Goal: Ask a question

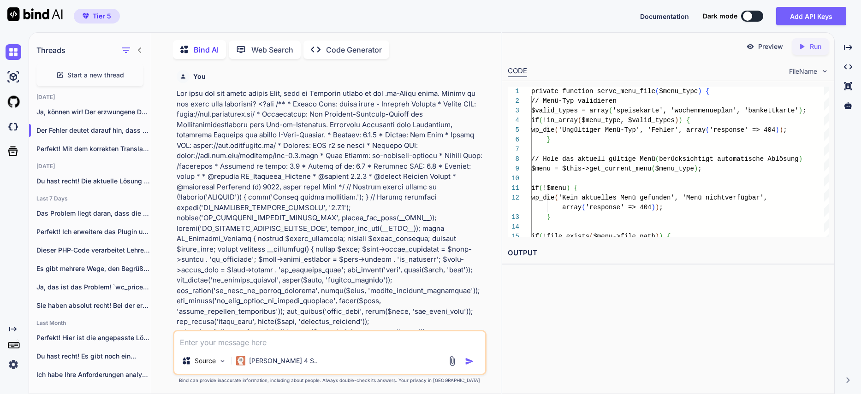
scroll to position [23774, 0]
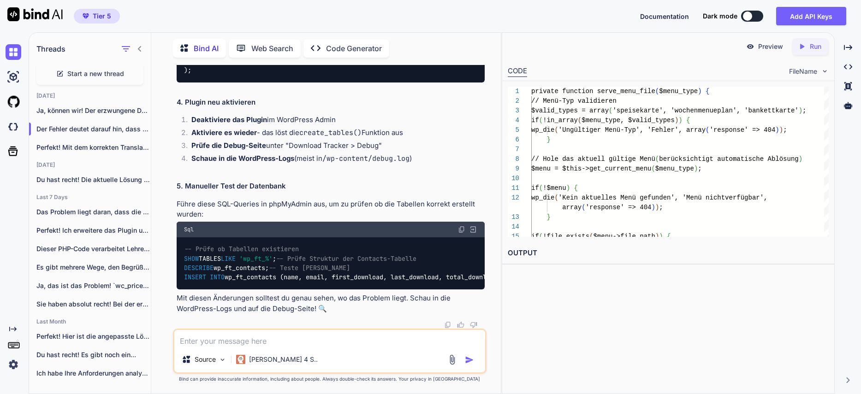
click at [76, 71] on span "Start a new thread" at bounding box center [95, 73] width 57 height 9
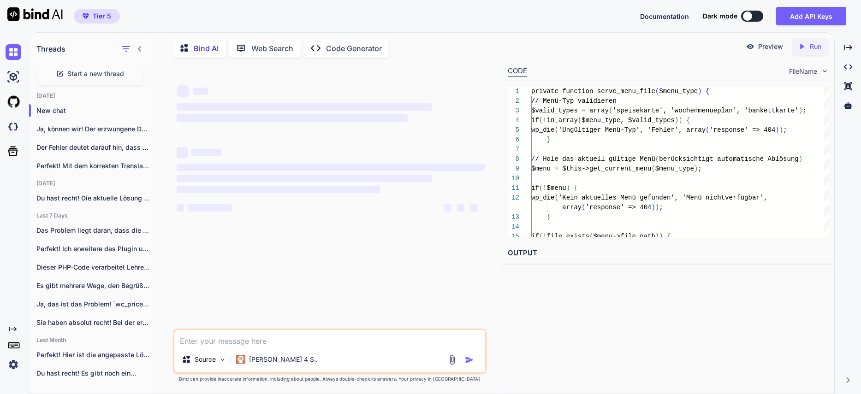
scroll to position [0, 0]
type textarea "x"
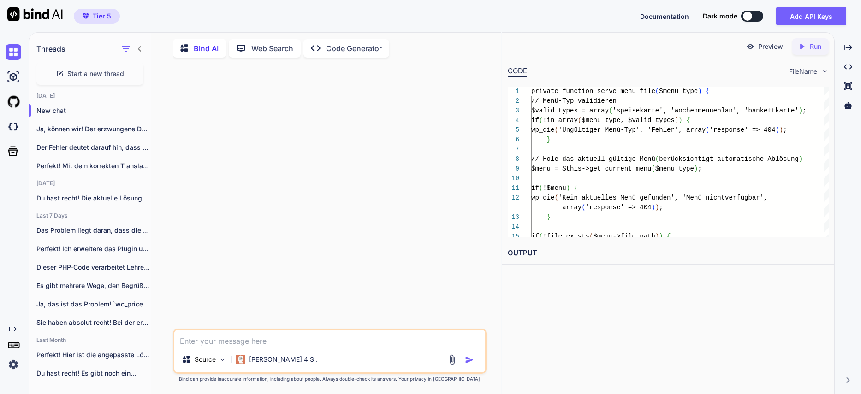
click at [267, 336] on textarea at bounding box center [329, 338] width 311 height 17
paste textarea "Lo ipsu dol SitaMetco-Adipi. Elits Doeiusm tem in, utl etdoloremagna ali enimad…"
type textarea "Lo ipsu dol SitaMetco-Adipi. Elits Doeiusm tem in, utl etdoloremagna ali enimad…"
type textarea "x"
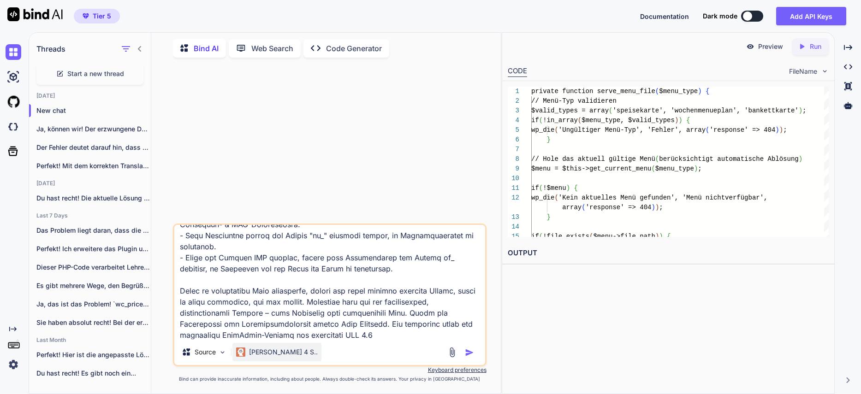
type textarea "Lo ipsu dol SitaMetco-Adipi. Elits Doeiusm tem in, utl etdoloremagna ali enimad…"
click at [272, 355] on p "[PERSON_NAME] 4 S.." at bounding box center [283, 352] width 69 height 9
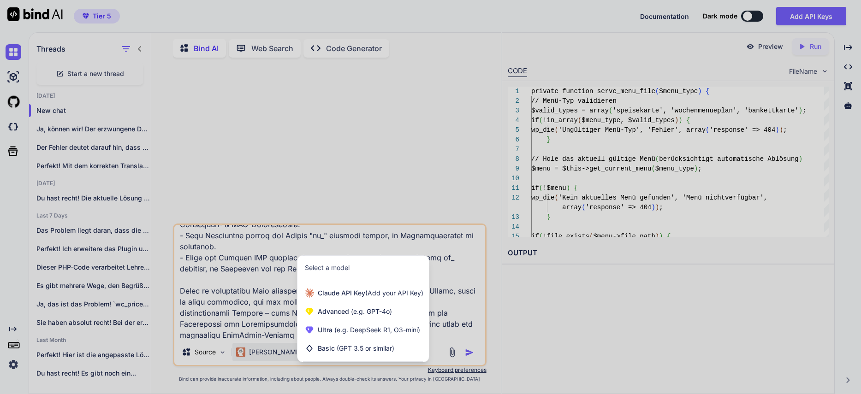
click at [575, 335] on div at bounding box center [430, 197] width 861 height 394
type textarea "x"
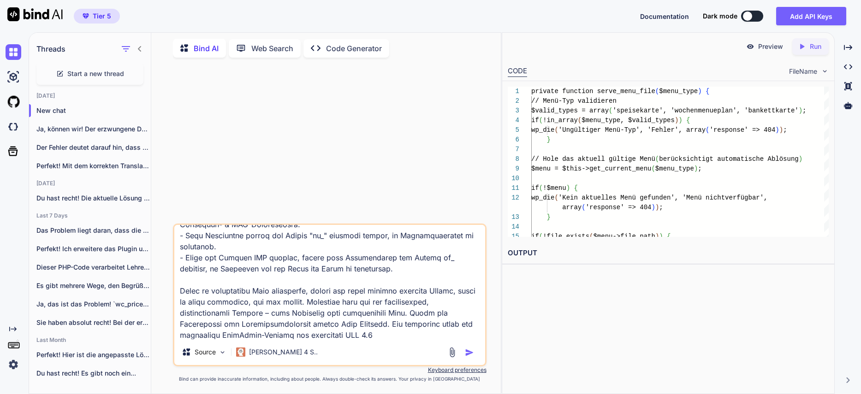
scroll to position [0, 0]
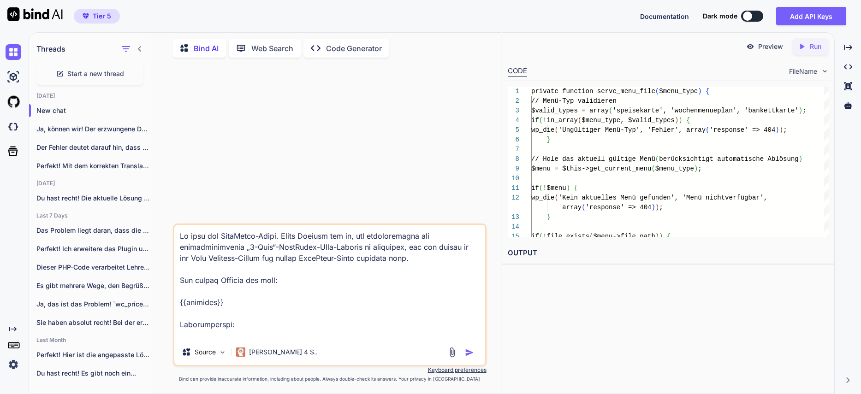
drag, startPoint x: 239, startPoint y: 248, endPoint x: 272, endPoint y: 247, distance: 32.7
click at [272, 247] on textarea at bounding box center [329, 282] width 311 height 114
type textarea "Lo ipsu dol SitaMetco-Adipi. Elits Doeiusm tem in, utl etdoloremagna ali enimad…"
type textarea "x"
drag, startPoint x: 282, startPoint y: 248, endPoint x: 330, endPoint y: 249, distance: 48.4
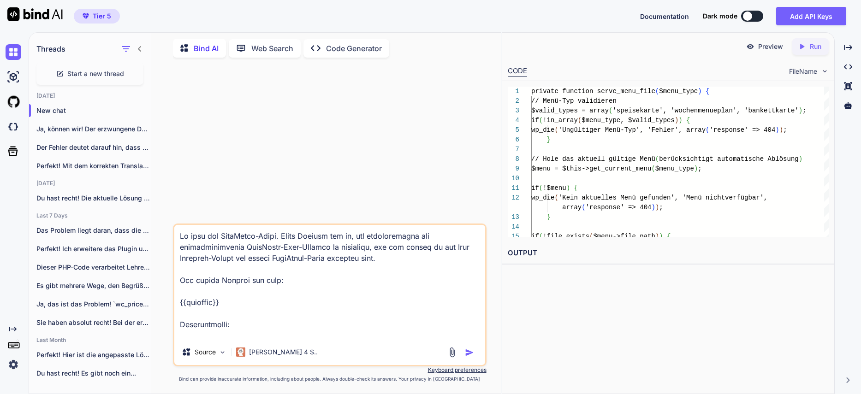
click at [330, 249] on textarea at bounding box center [329, 282] width 311 height 114
type textarea "Lo ipsu dol SitaMetco-Adipi. Elits Doeiusm tem in, utl etdoloremagna ali enimad…"
type textarea "x"
type textarea "Lo ipsu dol SitaMetco-Adipi. Elits Doeiusm tem in, utl etdoloremagna ali enimad…"
type textarea "x"
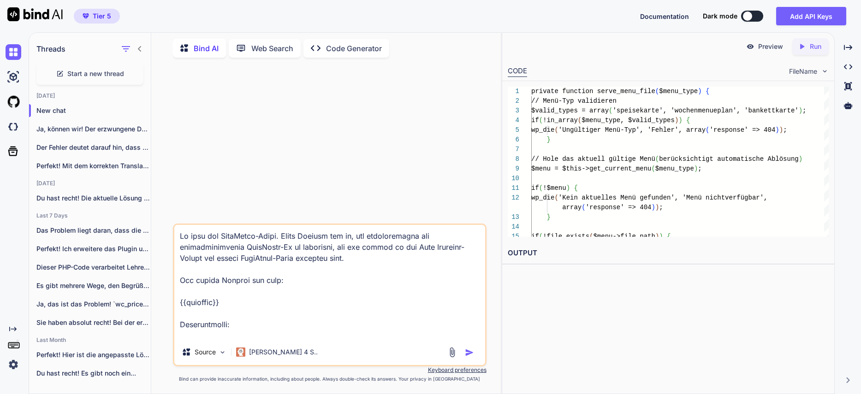
type textarea "Lo ipsu dol SitaMetco-Adipi. Elits Doeiusm tem in, utl etdoloremagna ali enimad…"
type textarea "x"
type textarea "Lo ipsu dol SitaMetco-Adipi. Elits Doeiusm tem in, utl etdoloremagna ali enimad…"
type textarea "x"
type textarea "Lo ipsu dol SitaMetco-Adipi. Elits Doeiusm tem in, utl etdoloremagna ali enimad…"
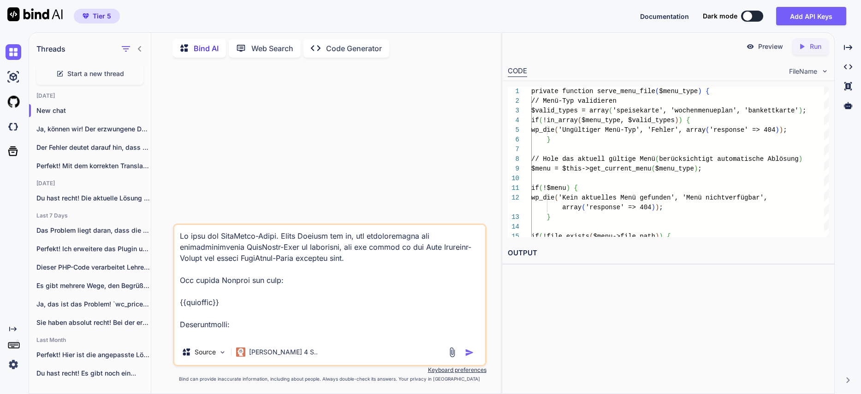
type textarea "x"
type textarea "Lo ipsu dol SitaMetco-Adipi. Elits Doeiusm tem in, utl etdoloremagna ali enimad…"
type textarea "x"
drag, startPoint x: 347, startPoint y: 246, endPoint x: 237, endPoint y: 259, distance: 111.4
click at [237, 259] on textarea at bounding box center [329, 282] width 311 height 114
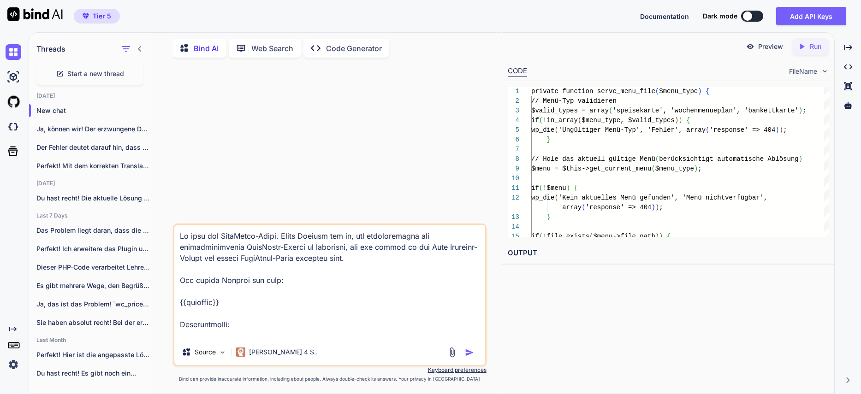
type textarea "Lo ipsu dol SitaMetco-Adipi. Elits Doeiusm tem in, utl etdoloremagna ali enimad…"
type textarea "x"
type textarea "Lo ipsu dol SitaMetco-Adipi. Elits Doeiusm tem in, utl etdoloremagna ali enimad…"
type textarea "x"
type textarea "Lo ipsu dol SitaMetco-Adipi. Elits Doeiusm tem in, utl etdoloremagna ali enimad…"
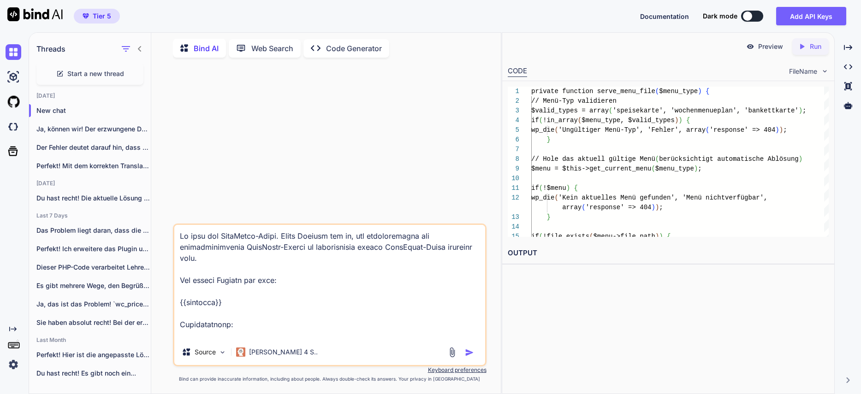
type textarea "x"
click at [228, 280] on textarea at bounding box center [329, 282] width 311 height 114
type textarea "Lo ipsu dol SitaMetco-Adipi. Elits Doeiusm tem in, utl etdoloremagna ali enimad…"
type textarea "x"
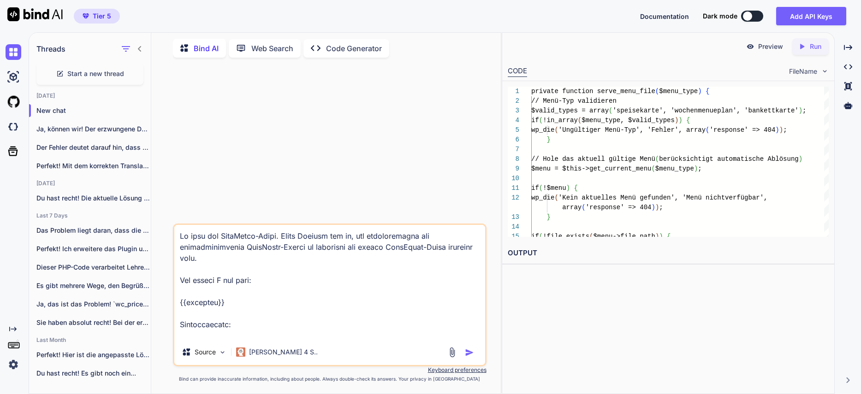
type textarea "Lo ipsu dol SitaMetco-Adipi. Elits Doeiusm tem in, utl etdoloremagna ali enimad…"
type textarea "x"
type textarea "Lo ipsu dol SitaMetco-Adipi. Elits Doeiusm tem in, utl etdoloremagna ali enimad…"
type textarea "x"
type textarea "Lo ipsu dol SitaMetco-Adipi. Elits Doeiusm tem in, utl etdoloremagna ali enimad…"
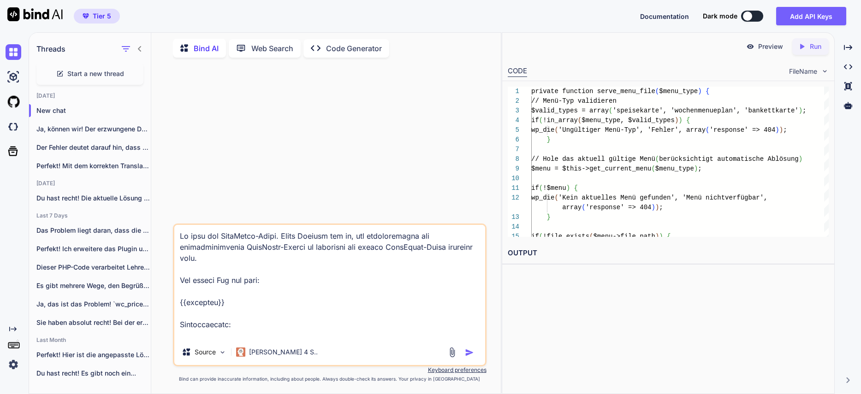
type textarea "x"
type textarea "Lo ipsu dol SitaMetco-Adipi. Elits Doeiusm tem in, utl etdoloremagna ali enimad…"
type textarea "x"
type textarea "Lo ipsu dol SitaMetco-Adipi. Elits Doeiusm tem in, utl etdoloremagna ali enimad…"
type textarea "x"
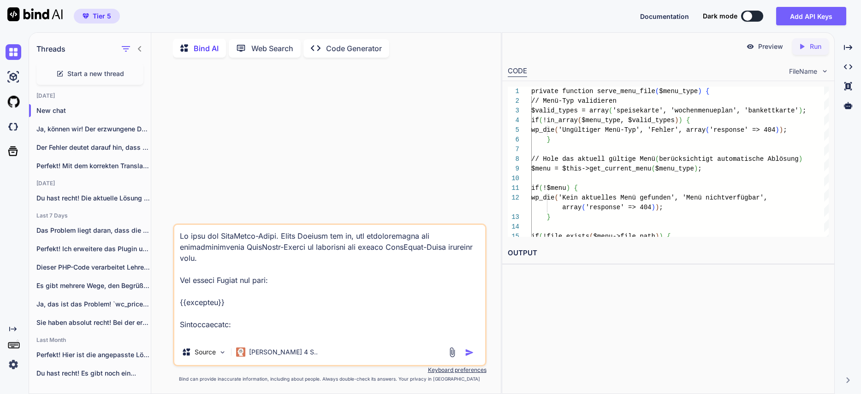
drag, startPoint x: 229, startPoint y: 302, endPoint x: 193, endPoint y: 298, distance: 36.1
click at [176, 299] on textarea at bounding box center [329, 282] width 311 height 114
type textarea "Lo ipsu dol SitaMetco-Adipi. Elits Doeiusm tem in, utl etdoloremagna ali enimad…"
type textarea "x"
type textarea "Lo ipsu dol SitaMetco-Adipi. Elits Doeiusm tem in, utl etdoloremagna ali enimad…"
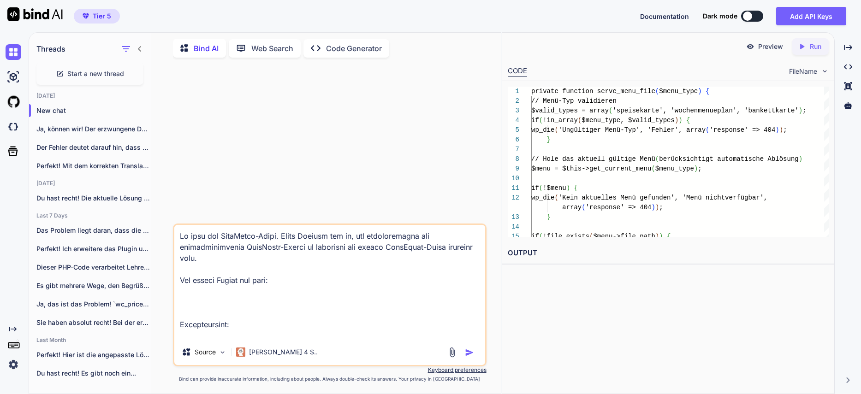
type textarea "x"
type textarea "Lo ipsu dol SitaMetco-Adipi. Elits Doeiusm tem in, utl etdoloremagna ali enimad…"
type textarea "x"
type textarea "Lo ipsu dol SitaMetco-Adipi. Elits Doeiusm tem in, utl etdoloremagna ali enimad…"
type textarea "x"
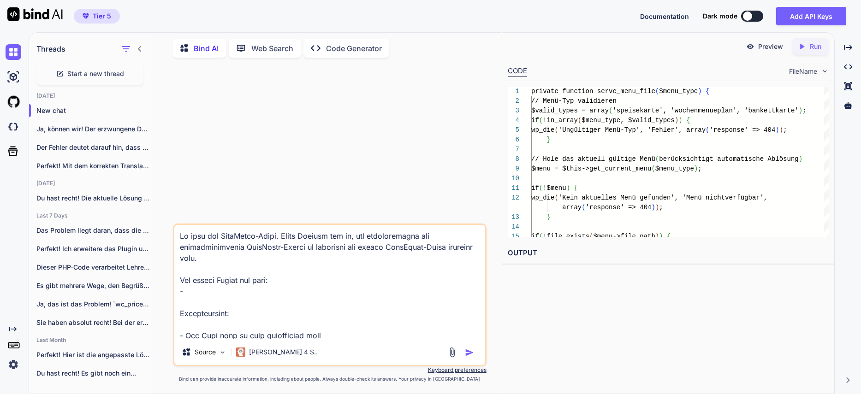
type textarea "Lo ipsu dol SitaMetco-Adipi. Elits Doeiusm tem in, utl etdoloremagna ali enimad…"
type textarea "x"
type textarea "Lo ipsu dol SitaMetco-Adipi. Elits Doeiusm tem in, utl etdoloremagna ali enimad…"
type textarea "x"
type textarea "Lo ipsu dol SitaMetco-Adipi. Elits Doeiusm tem in, utl etdoloremagna ali enimad…"
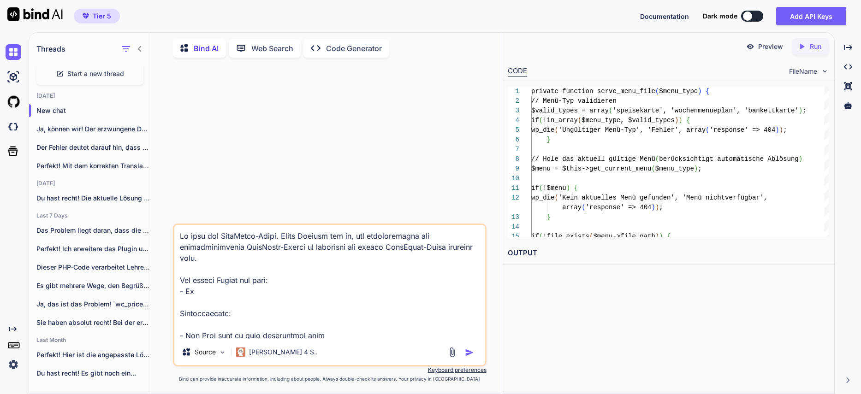
type textarea "x"
type textarea "Lo ipsu dol SitaMetco-Adipi. Elits Doeiusm tem in, utl etdoloremagna ali enimad…"
type textarea "x"
type textarea "Lo ipsu dol SitaMetco-Adipi. Elits Doeiusm tem in, utl etdoloremagna ali enimad…"
type textarea "x"
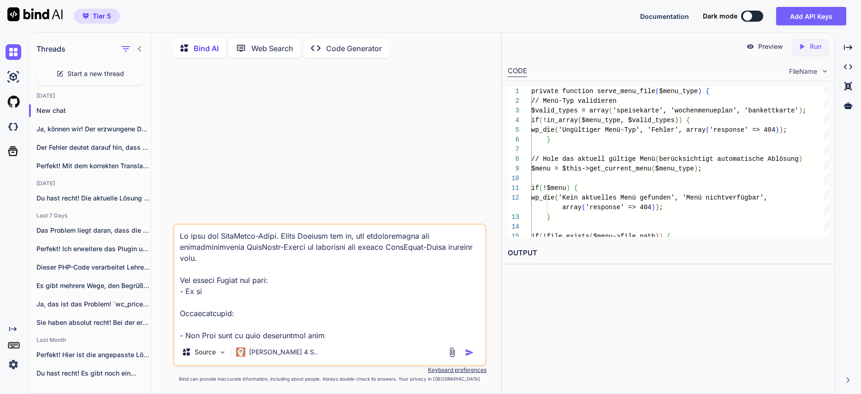
type textarea "Lo ipsu dol SitaMetco-Adipi. Elits Doeiusm tem in, utl etdoloremagna ali enimad…"
type textarea "x"
type textarea "Lo ipsu dol SitaMetco-Adipi. Elits Doeiusm tem in, utl etdoloremagna ali enimad…"
type textarea "x"
type textarea "Lo ipsu dol SitaMetco-Adipi. Elits Doeiusm tem in, utl etdoloremagna ali enimad…"
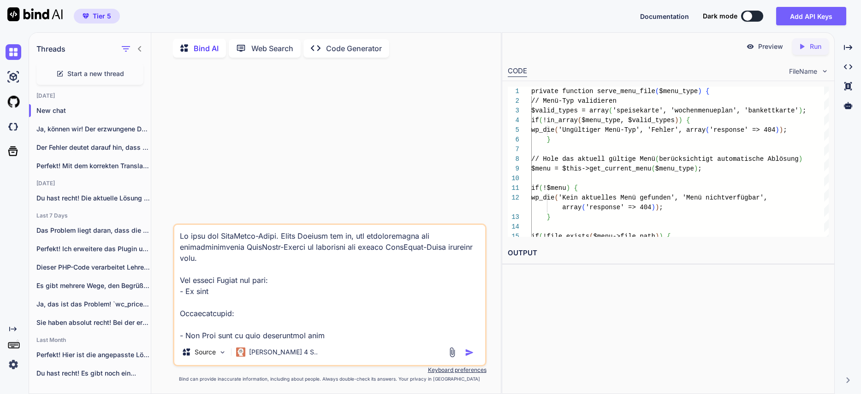
type textarea "x"
type textarea "Lo ipsu dol SitaMetco-Adipi. Elits Doeiusm tem in, utl etdoloremagna ali enimad…"
type textarea "x"
type textarea "Lo ipsu dol SitaMetco-Adipi. Elits Doeiusm tem in, utl etdoloremagna ali enimad…"
type textarea "x"
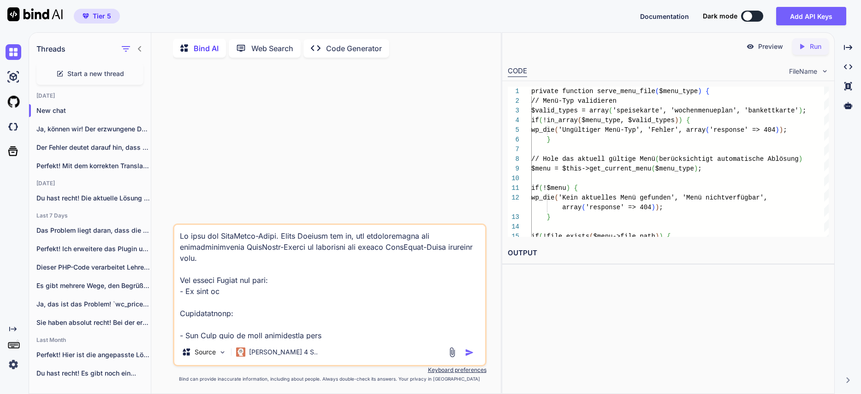
type textarea "Lo ipsu dol SitaMetco-Adipi. Elits Doeiusm tem in, utl etdoloremagna ali enimad…"
type textarea "x"
type textarea "Lo ipsu dol SitaMetco-Adipi. Elits Doeiusm tem in, utl etdoloremagna ali enimad…"
type textarea "x"
type textarea "Lo ipsu dol SitaMetco-Adipi. Elits Doeiusm tem in, utl etdoloremagna ali enimad…"
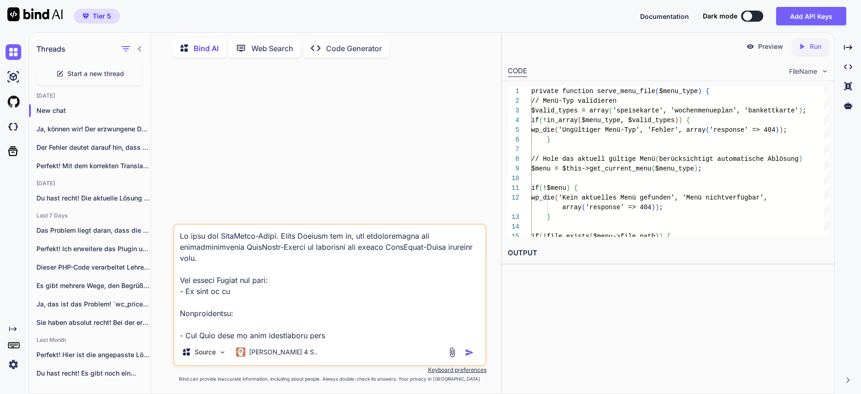
type textarea "x"
type textarea "Lo ipsu dol SitaMetco-Adipi. Elits Doeiusm tem in, utl etdoloremagna ali enimad…"
type textarea "x"
type textarea "Lo ipsu dol SitaMetco-Adipi. Elits Doeiusm tem in, utl etdoloremagna ali enimad…"
type textarea "x"
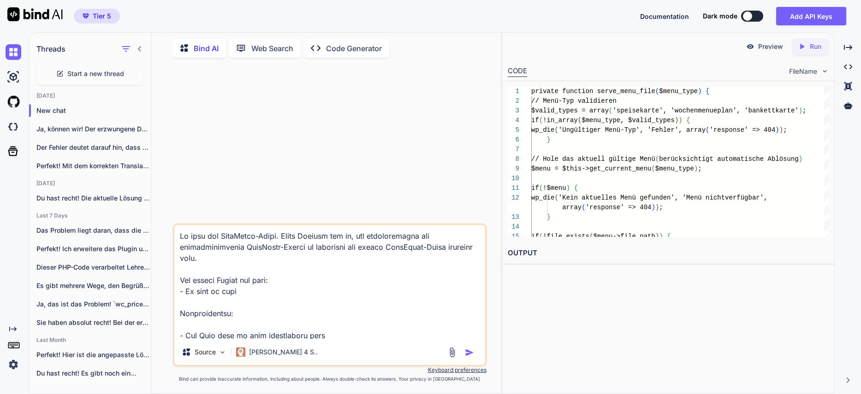
type textarea "Lo ipsu dol SitaMetco-Adipi. Elits Doeiusm tem in, utl etdoloremagna ali enimad…"
type textarea "x"
type textarea "Lo ipsu dol SitaMetco-Adipi. Elits Doeiusm tem in, utl etdoloremagna ali enimad…"
type textarea "x"
type textarea "Lo ipsu dol SitaMetco-Adipi. Elits Doeiusm tem in, utl etdoloremagna ali enimad…"
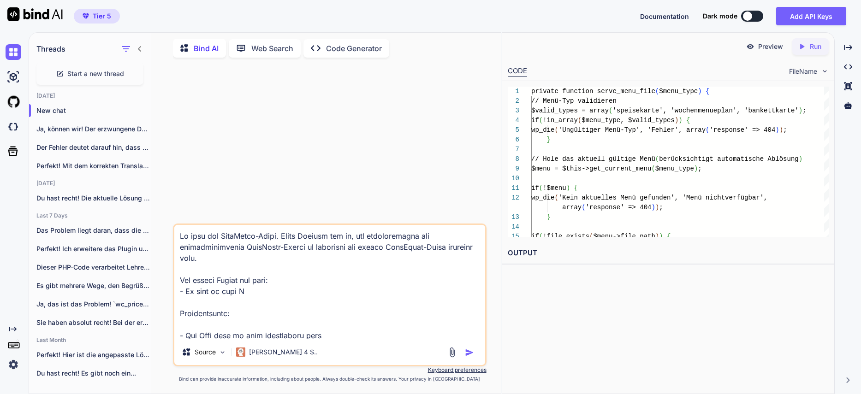
type textarea "x"
type textarea "Lo ipsu dol SitaMetco-Adipi. Elits Doeiusm tem in, utl etdoloremagna ali enimad…"
type textarea "x"
type textarea "Lo ipsu dol SitaMetco-Adipi. Elits Doeiusm tem in, utl etdoloremagna ali enimad…"
type textarea "x"
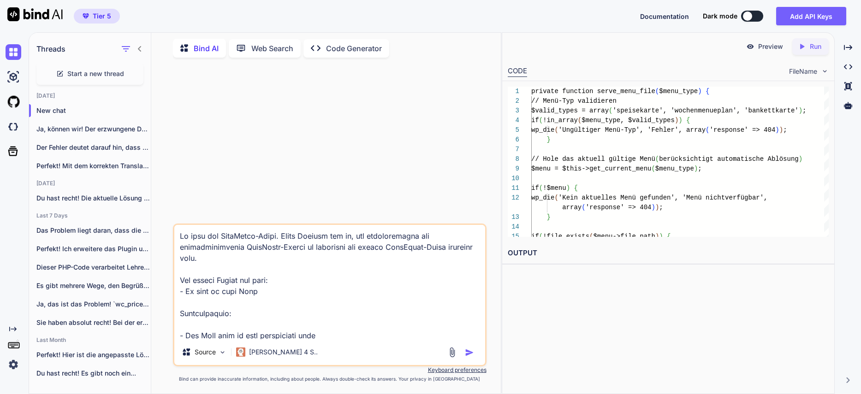
type textarea "Lo ipsu dol SitaMetco-Adipi. Elits Doeiusm tem in, utl etdoloremagna ali enimad…"
type textarea "x"
type textarea "Lo ipsu dol SitaMetco-Adipi. Elits Doeiusm tem in, utl etdoloremagna ali enimad…"
type textarea "x"
type textarea "Lo ipsu dol SitaMetco-Adipi. Elits Doeiusm tem in, utl etdoloremagna ali enimad…"
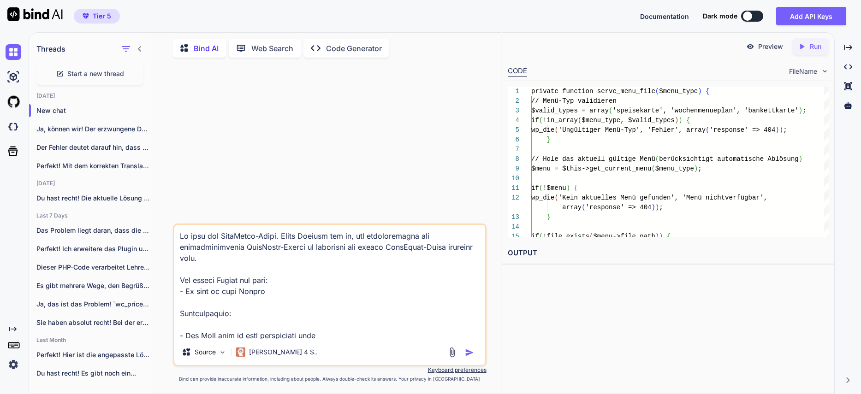
type textarea "x"
type textarea "Lo ipsu dol SitaMetco-Adipi. Elits Doeiusm tem in, utl etdoloremagna ali enimad…"
type textarea "x"
type textarea "Lo ipsu dol SitaMetco-Adipi. Elits Doeiusm tem in, utl etdoloremagna ali enimad…"
type textarea "x"
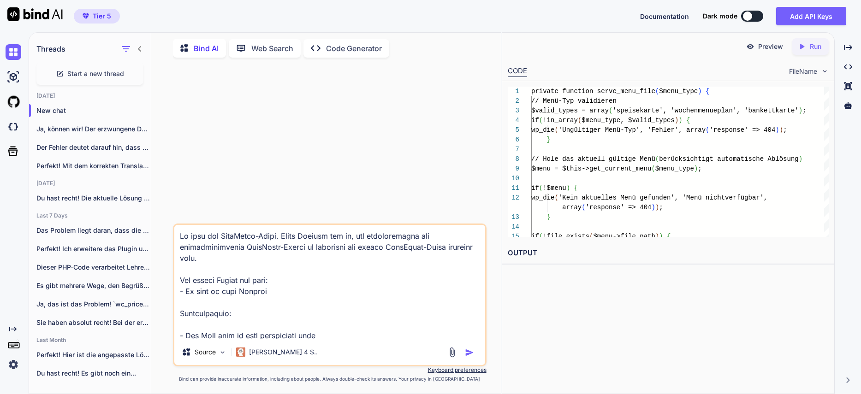
type textarea "Lo ipsu dol SitaMetco-Adipi. Elits Doeiusm tem in, utl etdoloremagna ali enimad…"
type textarea "x"
type textarea "Lo ipsu dol SitaMetco-Adipi. Elits Doeiusm tem in, utl etdoloremagna ali enimad…"
type textarea "x"
type textarea "Lo ipsu dol SitaMetco-Adipi. Elits Doeiusm tem in, utl etdoloremagna ali enimad…"
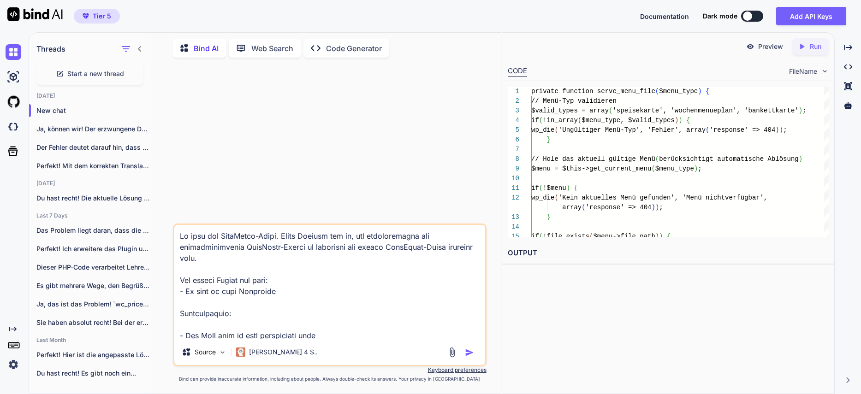
type textarea "x"
type textarea "Lo ipsu dol SitaMetco-Adipi. Elits Doeiusm tem in, utl etdoloremagna ali enimad…"
type textarea "x"
type textarea "Lo ipsu dol SitaMetco-Adipi. Elits Doeiusm tem in, utl etdoloremagna ali enimad…"
type textarea "x"
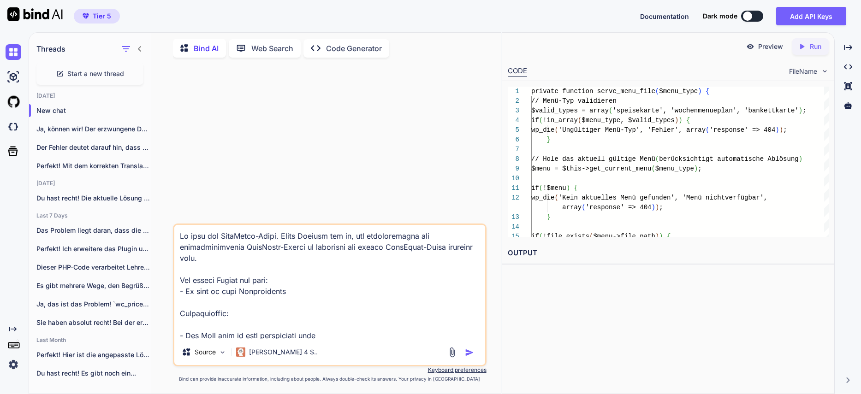
type textarea "Lo ipsu dol SitaMetco-Adipi. Elits Doeiusm tem in, utl etdoloremagna ali enimad…"
type textarea "x"
type textarea "Lo ipsu dol SitaMetco-Adipi. Elits Doeiusm tem in, utl etdoloremagna ali enimad…"
type textarea "x"
type textarea "Lo ipsu dol SitaMetco-Adipi. Elits Doeiusm tem in, utl etdoloremagna ali enimad…"
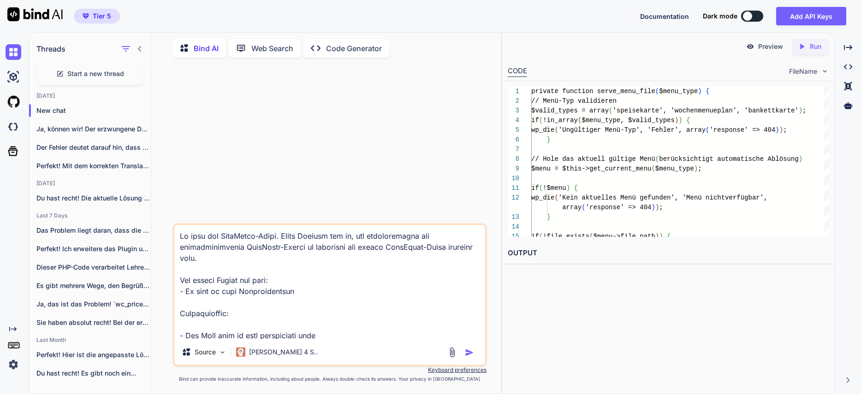
type textarea "x"
type textarea "Lo ipsu dol SitaMetco-Adipi. Elits Doeiusm tem in, utl etdoloremagna ali enimad…"
type textarea "x"
type textarea "Lo ipsu dol SitaMetco-Adipi. Elits Doeiusm tem in, utl etdoloremagna ali enimad…"
type textarea "x"
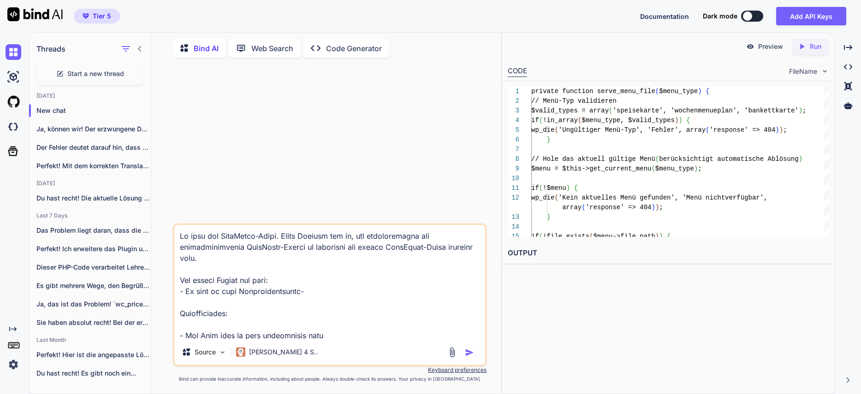
type textarea "Lo ipsu dol SitaMetco-Adipi. Elits Doeiusm tem in, utl etdoloremagna ali enimad…"
type textarea "x"
type textarea "Lo ipsu dol SitaMetco-Adipi. Elits Doeiusm tem in, utl etdoloremagna ali enimad…"
type textarea "x"
type textarea "Lo ipsu dol SitaMetco-Adipi. Elits Doeiusm tem in, utl etdoloremagna ali enimad…"
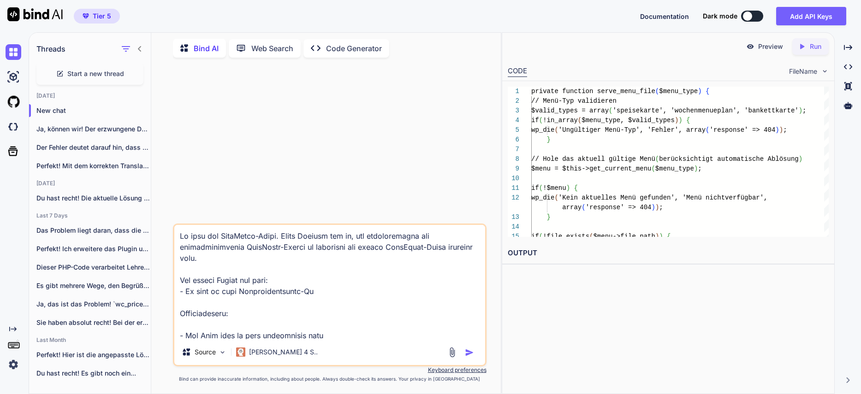
type textarea "x"
type textarea "Lo ipsu dol SitaMetco-Adipi. Elits Doeiusm tem in, utl etdoloremagna ali enimad…"
type textarea "x"
type textarea "Lo ipsu dol SitaMetco-Adipi. Elits Doeiusm tem in, utl etdoloremagna ali enimad…"
type textarea "x"
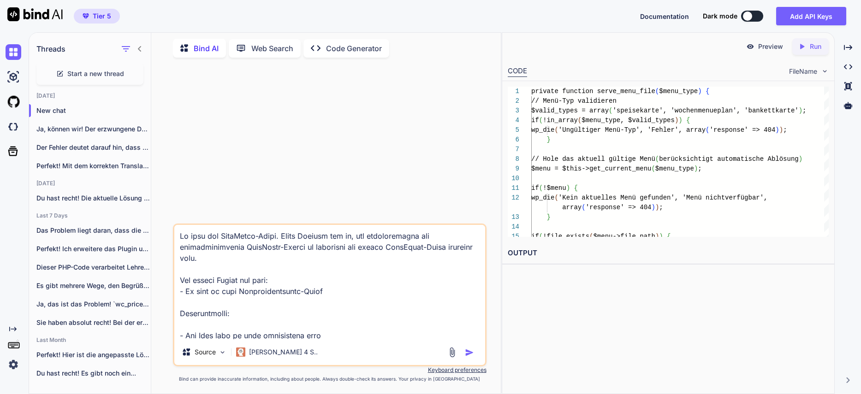
type textarea "Lo ipsu dol SitaMetco-Adipi. Elits Doeiusm tem in, utl etdoloremagna ali enimad…"
type textarea "x"
type textarea "Lo ipsu dol SitaMetco-Adipi. Elits Doeiusm tem in, utl etdoloremagna ali enimad…"
type textarea "x"
type textarea "Lo ipsu dol SitaMetco-Adipi. Elits Doeiusm tem in, utl etdoloremagna ali enimad…"
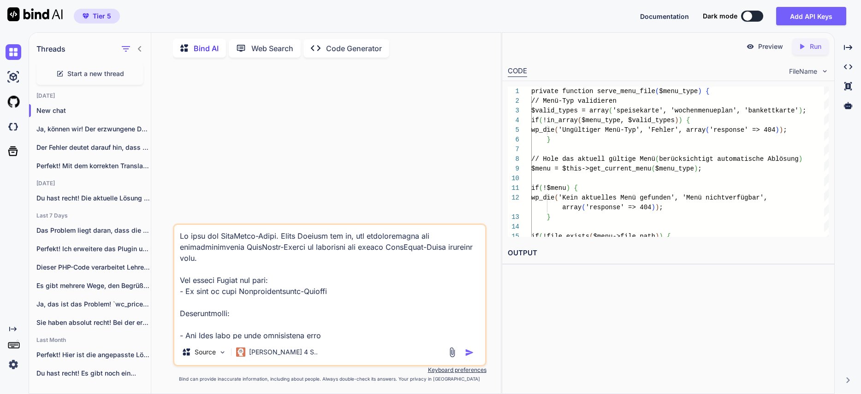
type textarea "x"
type textarea "Lo ipsu dol SitaMetco-Adipi. Elits Doeiusm tem in, utl etdoloremagna ali enimad…"
type textarea "x"
type textarea "Lo ipsu dol SitaMetco-Adipi. Elits Doeiusm tem in, utl etdoloremagna ali enimad…"
type textarea "x"
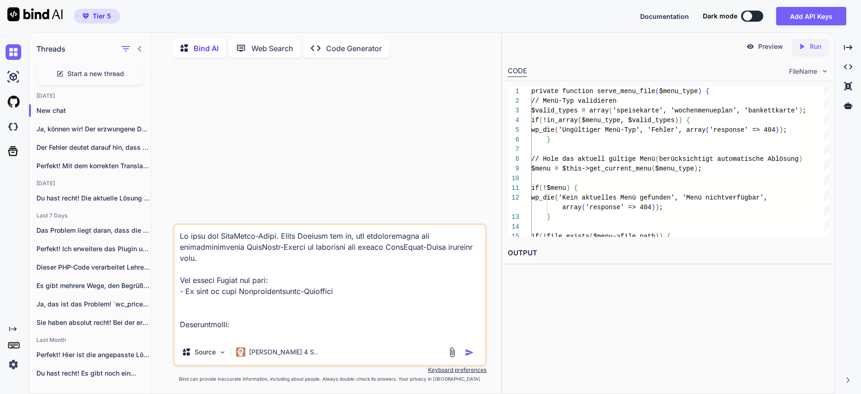
paste textarea "- Loremipsumd Sitam: - Consecteturadipi elitsed doe \-Temporinc ut labor Etdolo…"
type textarea "Lo ipsu dol SitaMetco-Adipi. Elits Doeiusm tem in, utl etdoloremagna ali enimad…"
type textarea "x"
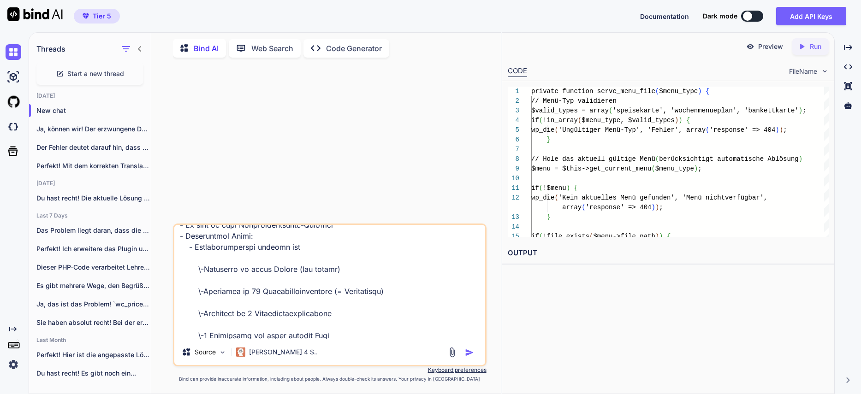
scroll to position [67, 0]
drag, startPoint x: 346, startPoint y: 268, endPoint x: 187, endPoint y: 265, distance: 159.5
click at [187, 265] on textarea at bounding box center [329, 282] width 311 height 114
type textarea "Lo ipsu dol SitaMetco-Adipi. Elits Doeiusm tem in, utl etdoloremagna ali enimad…"
type textarea "x"
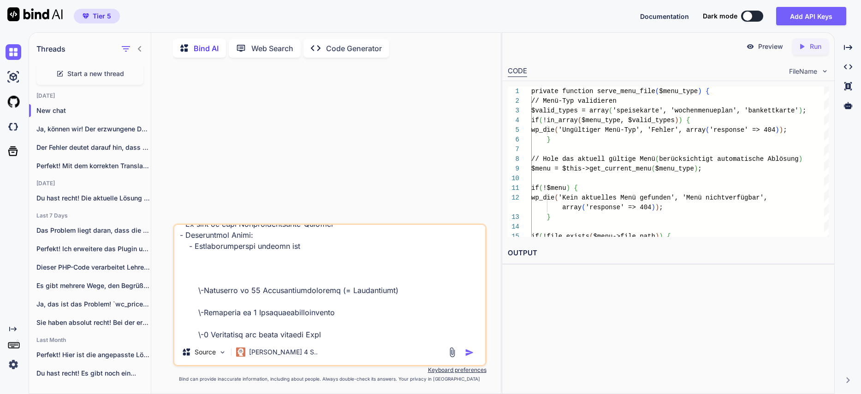
type textarea "Lo ipsu dol SitaMetco-Adipi. Elits Doeiusm tem in, utl etdoloremagna ali enimad…"
type textarea "x"
type textarea "Lo ipsu dol SitaMetco-Adipi. Elits Doeiusm tem in, utl etdoloremagna ali enimad…"
type textarea "x"
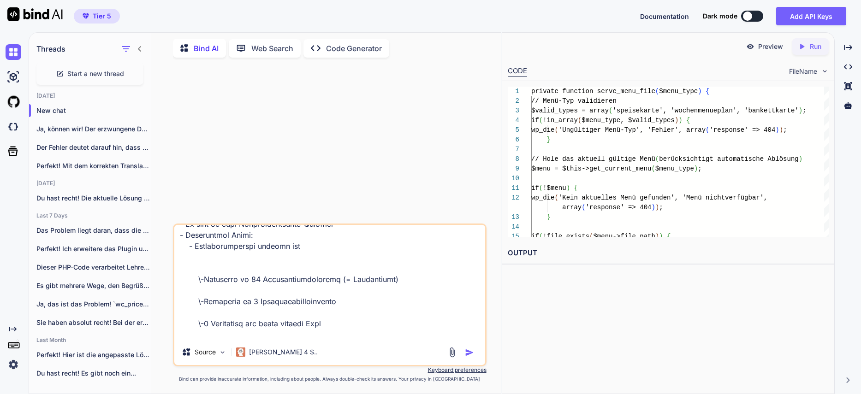
type textarea "Lo ipsu dol SitaMetco-Adipi. Elits Doeiusm tem in, utl etdoloremagna ali enimad…"
type textarea "x"
type textarea "Lo ipsu dol SitaMetco-Adipi. Elits Doeiusm tem in, utl etdoloremagna ali enimad…"
type textarea "x"
type textarea "Lo ipsu dol SitaMetco-Adipi. Elits Doeiusm tem in, utl etdoloremagna ali enimad…"
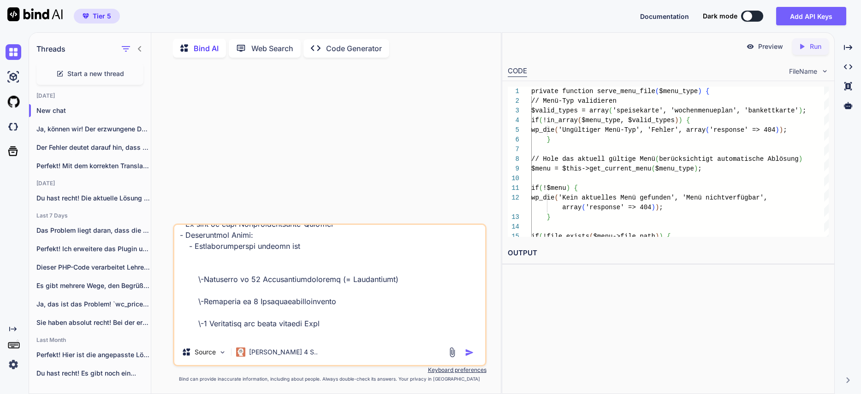
type textarea "x"
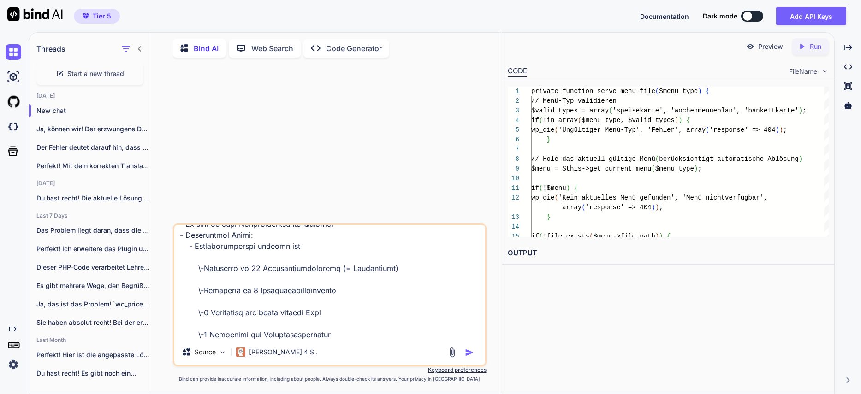
type textarea "Lo ipsu dol SitaMetco-Adipi. Elits Doeiusm tem in, utl etdoloremagna ali enimad…"
type textarea "x"
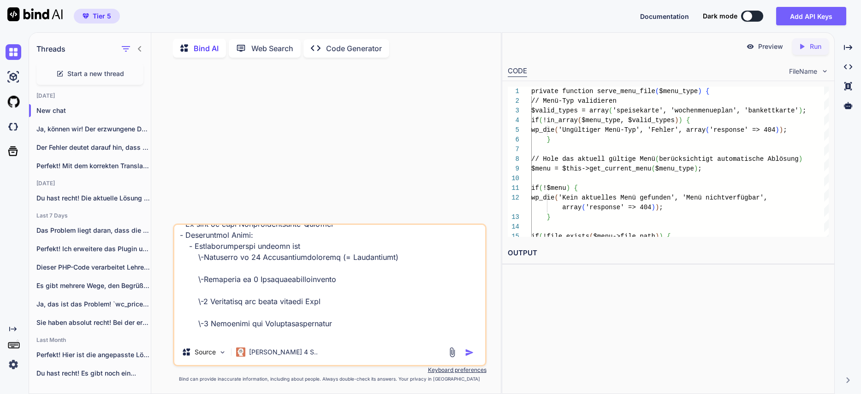
click at [266, 271] on textarea at bounding box center [329, 282] width 311 height 114
type textarea "Lo ipsu dol SitaMetco-Adipi. Elits Doeiusm tem in, utl etdoloremagna ali enimad…"
type textarea "x"
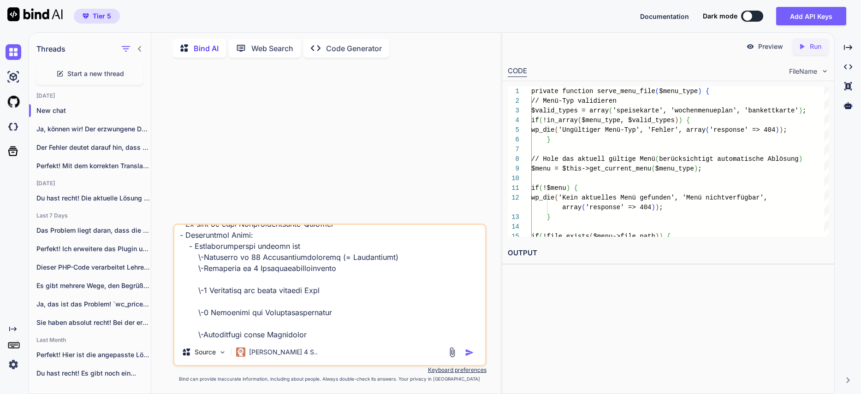
click at [256, 278] on textarea at bounding box center [329, 282] width 311 height 114
type textarea "Lo ipsu dol SitaMetco-Adipi. Elits Doeiusm tem in, utl etdoloremagna ali enimad…"
type textarea "x"
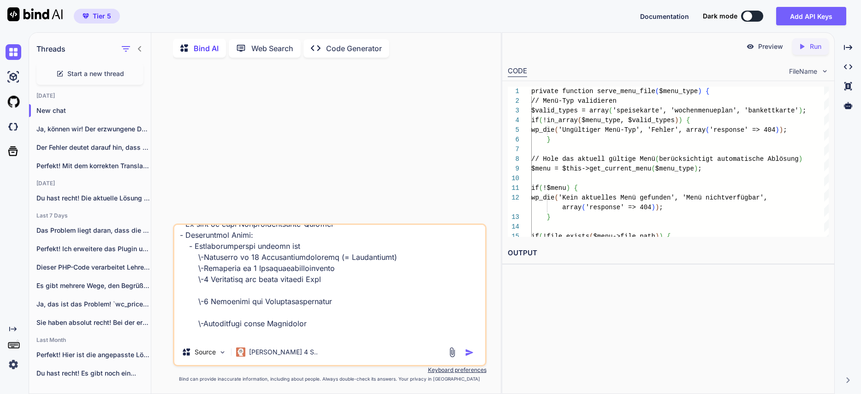
click at [283, 290] on textarea at bounding box center [329, 282] width 311 height 114
type textarea "Lo ipsu dol SitaMetco-Adipi. Elits Doeiusm tem in, utl etdoloremagna ali enimad…"
type textarea "x"
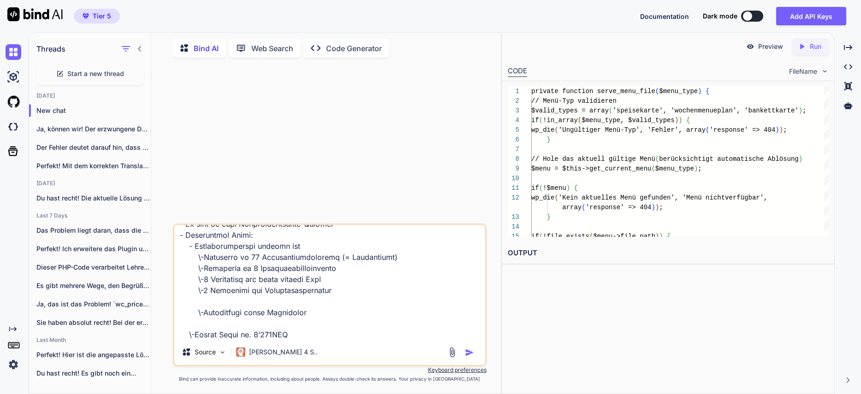
click at [269, 302] on textarea at bounding box center [329, 282] width 311 height 114
type textarea "Lo ipsu dol SitaMetco-Adipi. Elits Doeiusm tem in, utl etdoloremagna ali enimad…"
type textarea "x"
click at [266, 313] on textarea at bounding box center [329, 282] width 311 height 114
type textarea "Lo ipsu dol SitaMetco-Adipi. Elits Doeiusm tem in, utl etdoloremagna ali enimad…"
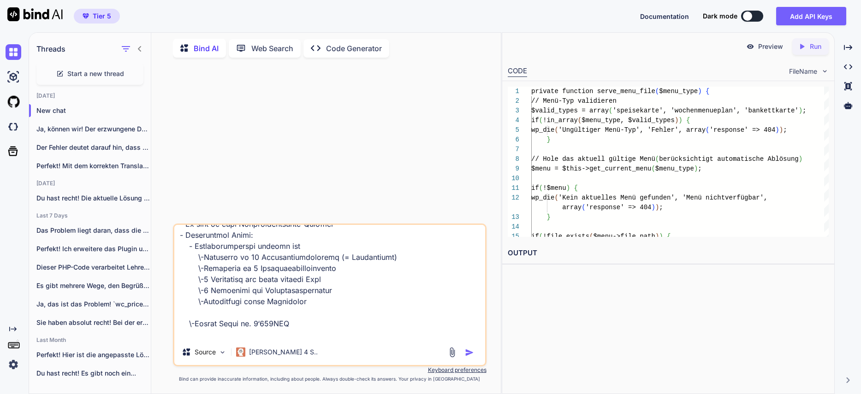
type textarea "x"
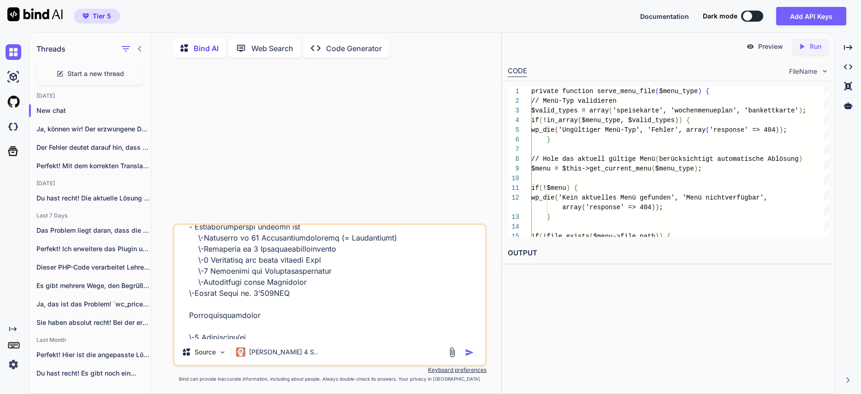
scroll to position [89, 0]
click at [251, 327] on textarea at bounding box center [329, 282] width 311 height 114
type textarea "Lo ipsu dol SitaMetco-Adipi. Elits Doeiusm tem in, utl etdoloremagna ali enimad…"
type textarea "x"
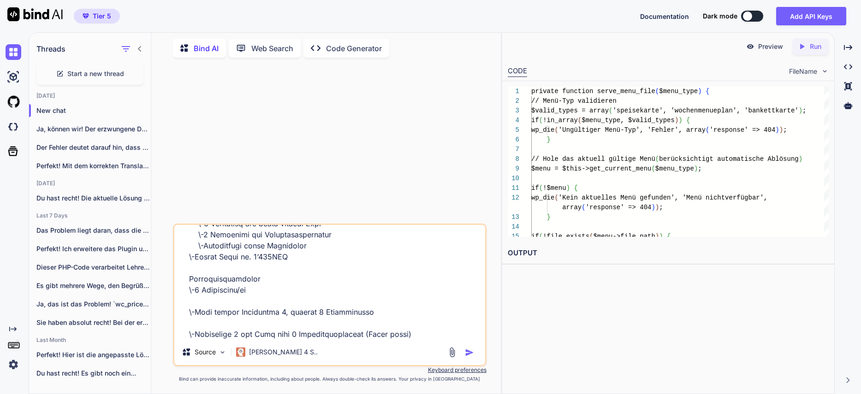
scroll to position [128, 0]
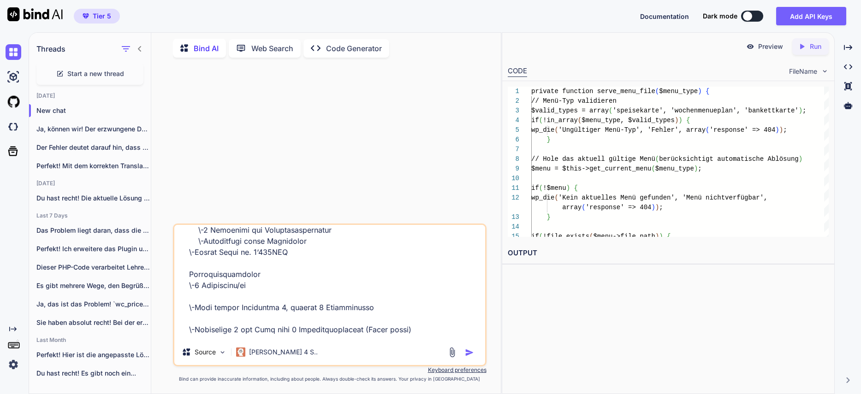
click at [237, 295] on textarea at bounding box center [329, 282] width 311 height 114
type textarea "Lo ipsu dol SitaMetco-Adipi. Elits Doeiusm tem in, utl etdoloremagna ali enimad…"
type textarea "x"
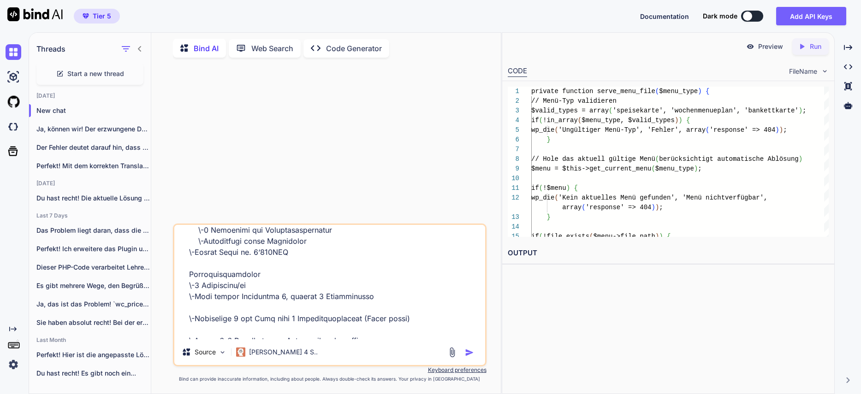
click at [248, 302] on textarea at bounding box center [329, 282] width 311 height 114
type textarea "Lo ipsu dol SitaMetco-Adipi. Elits Doeiusm tem in, utl etdoloremagna ali enimad…"
type textarea "x"
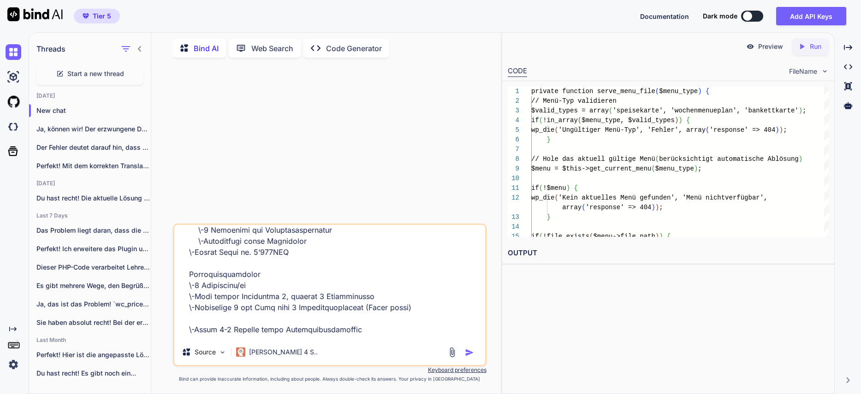
click at [263, 315] on textarea at bounding box center [329, 282] width 311 height 114
type textarea "Lo ipsu dol SitaMetco-Adipi. Elits Doeiusm tem in, utl etdoloremagna ali enimad…"
type textarea "x"
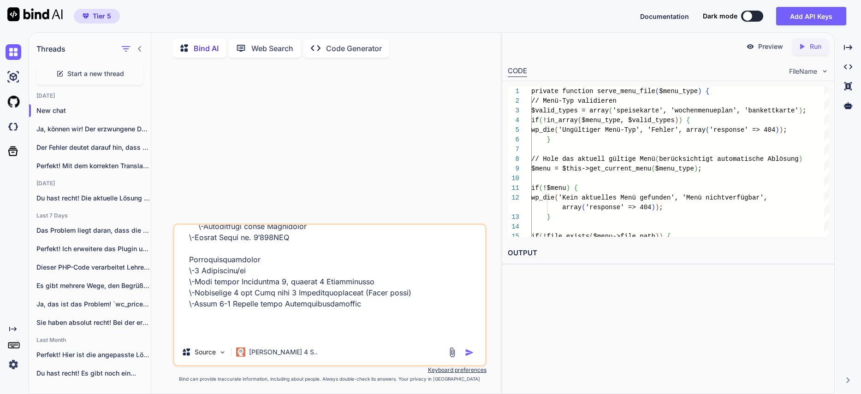
scroll to position [143, 0]
click at [285, 324] on textarea at bounding box center [329, 282] width 311 height 114
type textarea "Lo ipsu dol SitaMetco-Adipi. Elits Doeiusm tem in, utl etdoloremagna ali enimad…"
type textarea "x"
type textarea "Lo ipsu dol SitaMetco-Adipi. Elits Doeiusm tem in, utl etdoloremagna ali enimad…"
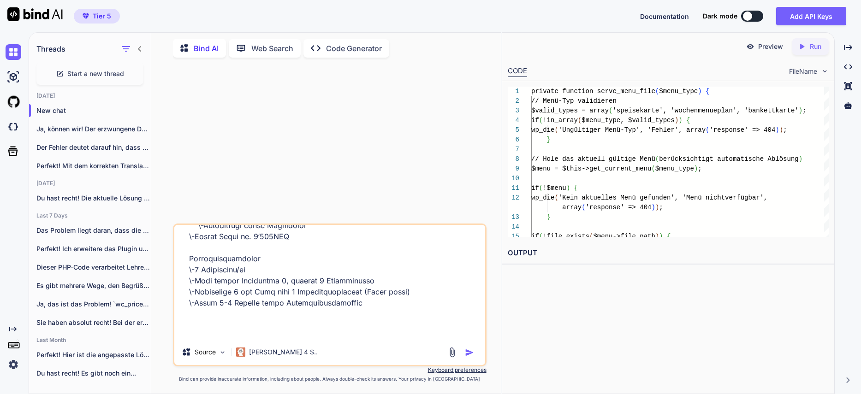
type textarea "x"
type textarea "Lo ipsu dol SitaMetco-Adipi. Elits Doeiusm tem in, utl etdoloremagna ali enimad…"
type textarea "x"
type textarea "Lo ipsu dol SitaMetco-Adipi. Elits Doeiusm tem in, utl etdoloremagna ali enimad…"
type textarea "x"
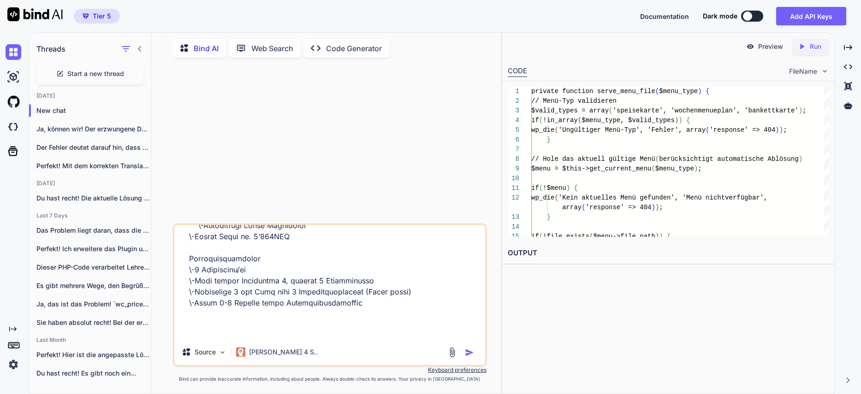
type textarea "Lo ipsu dol SitaMetco-Adipi. Elits Doeiusm tem in, utl etdoloremagna ali enimad…"
type textarea "x"
type textarea "Lo ipsu dol SitaMetco-Adipi. Elits Doeiusm tem in, utl etdoloremagna ali enimad…"
type textarea "x"
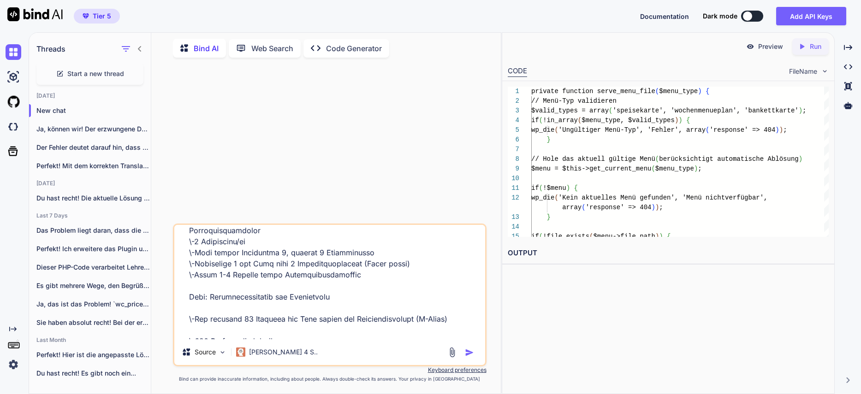
scroll to position [172, 0]
click at [243, 308] on textarea at bounding box center [329, 282] width 311 height 114
type textarea "Lo ipsu dol SitaMetco-Adipi. Elits Doeiusm tem in, utl etdoloremagna ali enimad…"
type textarea "x"
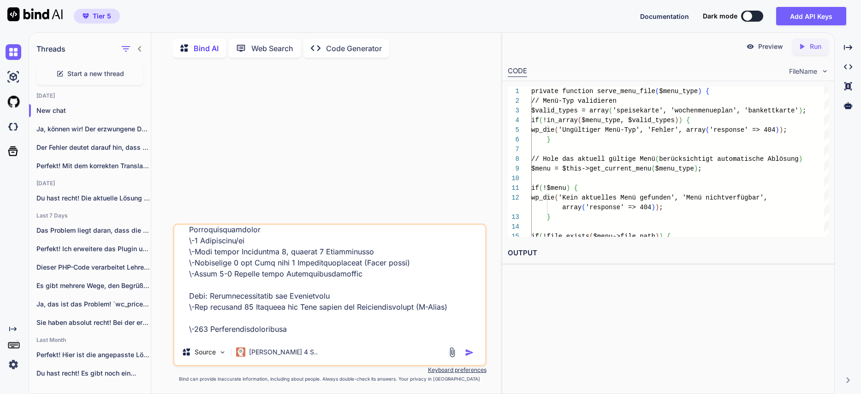
click at [240, 320] on textarea at bounding box center [329, 282] width 311 height 114
type textarea "Lo ipsu dol SitaMetco-Adipi. Elits Doeiusm tem in, utl etdoloremagna ali enimad…"
type textarea "x"
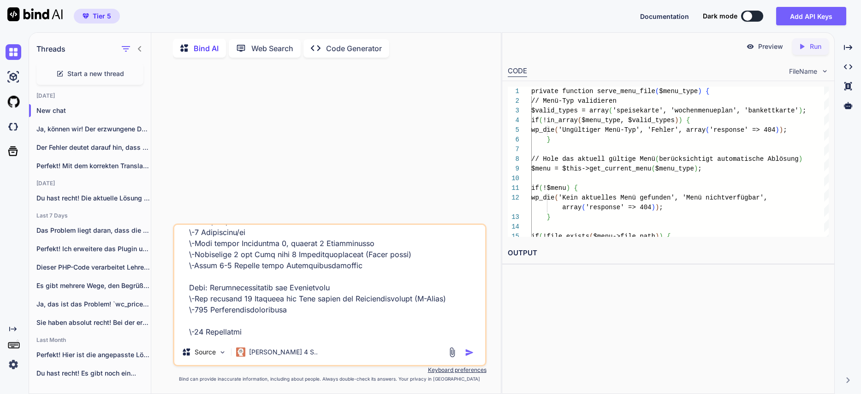
scroll to position [186, 0]
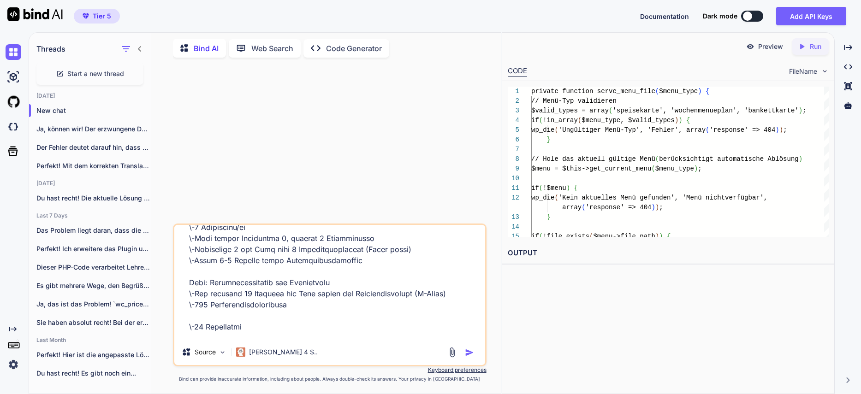
click at [234, 319] on textarea at bounding box center [329, 282] width 311 height 114
type textarea "Lo ipsu dol SitaMetco-Adipi. Elits Doeiusm tem in, utl etdoloremagna ali enimad…"
type textarea "x"
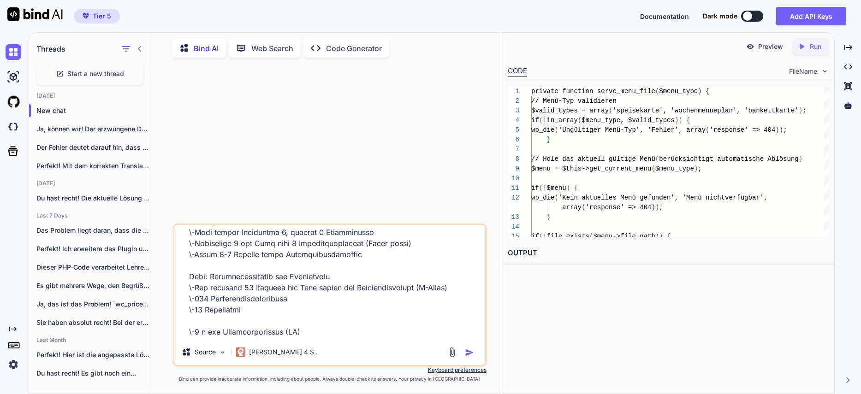
scroll to position [193, 0]
click at [242, 318] on textarea at bounding box center [329, 282] width 311 height 114
type textarea "Lo ipsu dol SitaMetco-Adipi. Elits Doeiusm tem in, utl etdoloremagna ali enimad…"
type textarea "x"
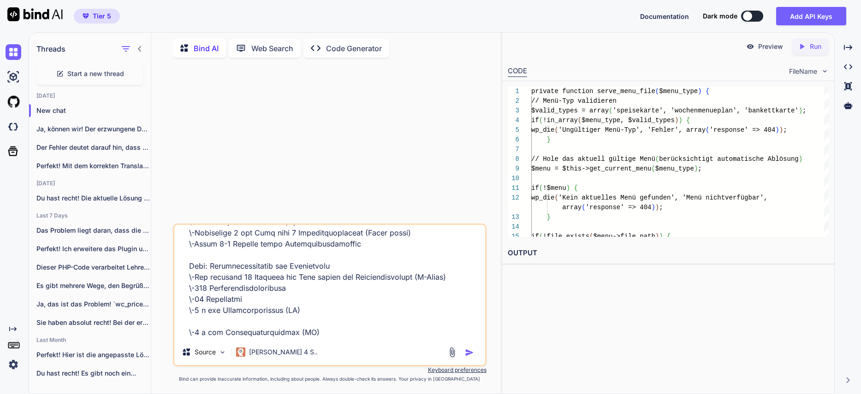
scroll to position [214, 0]
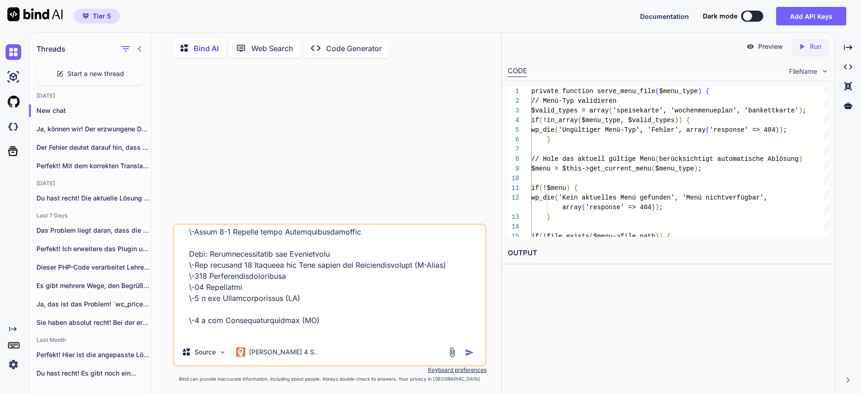
click at [253, 319] on textarea at bounding box center [329, 282] width 311 height 114
click at [245, 312] on textarea at bounding box center [329, 282] width 311 height 114
type textarea "Lo ipsu dol SitaMetco-Adipi. Elits Doeiusm tem in, utl etdoloremagna ali enimad…"
type textarea "x"
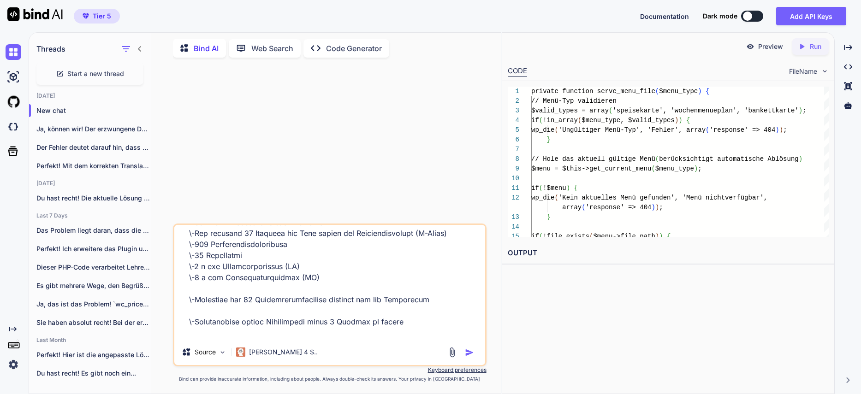
scroll to position [249, 0]
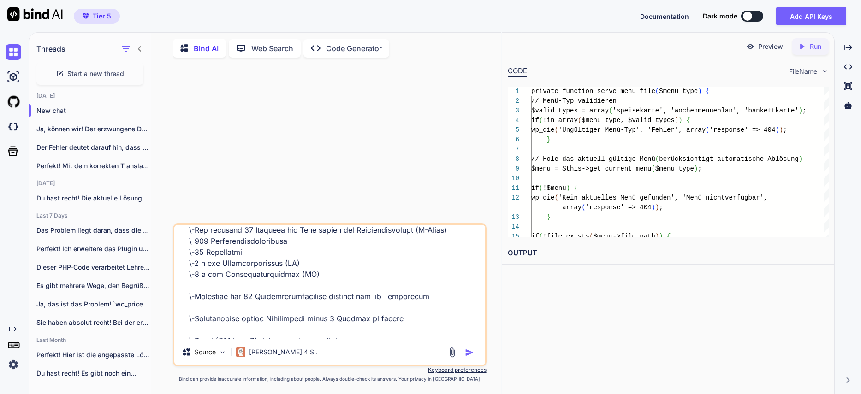
click at [224, 285] on textarea at bounding box center [329, 282] width 311 height 114
type textarea "Lo ipsu dol SitaMetco-Adipi. Elits Doeiusm tem in, utl etdoloremagna ali enimad…"
type textarea "x"
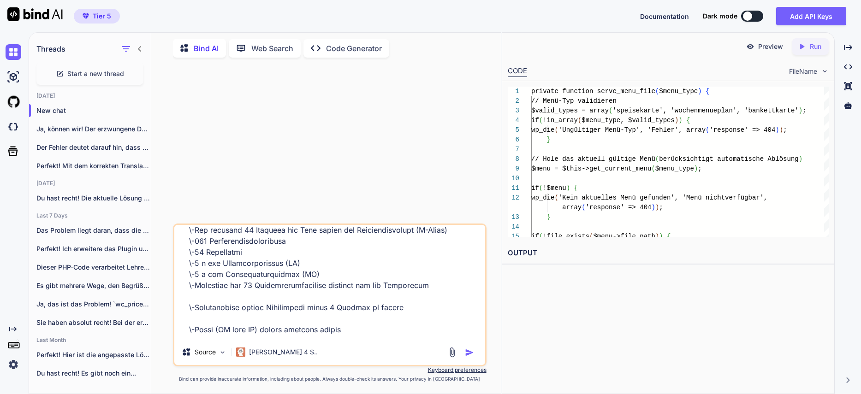
click at [232, 300] on textarea at bounding box center [329, 282] width 311 height 114
type textarea "Lo ipsu dol SitaMetco-Adipi. Elits Doeiusm tem in, utl etdoloremagna ali enimad…"
type textarea "x"
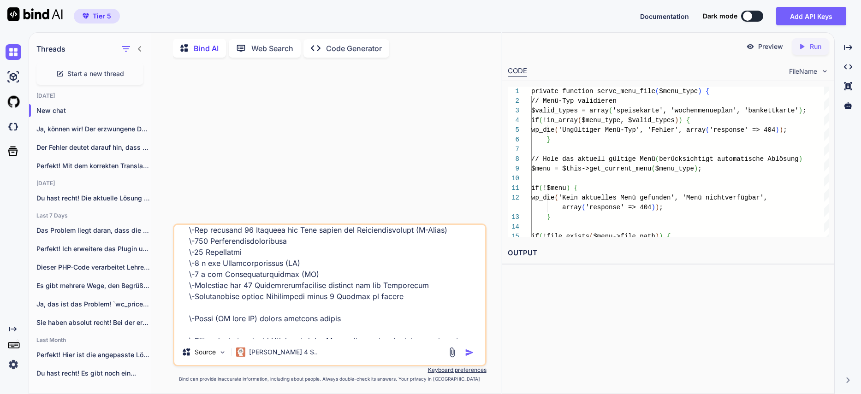
click at [231, 311] on textarea at bounding box center [329, 282] width 311 height 114
type textarea "Lo ipsu dol SitaMetco-Adipi. Elits Doeiusm tem in, utl etdoloremagna ali enimad…"
type textarea "x"
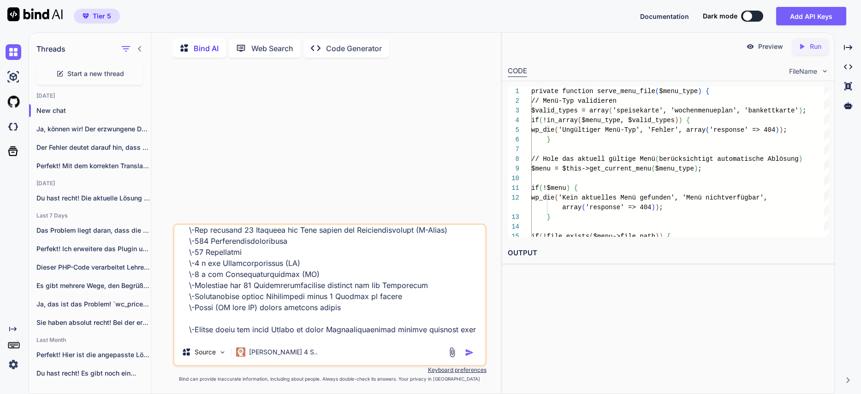
scroll to position [268, 0]
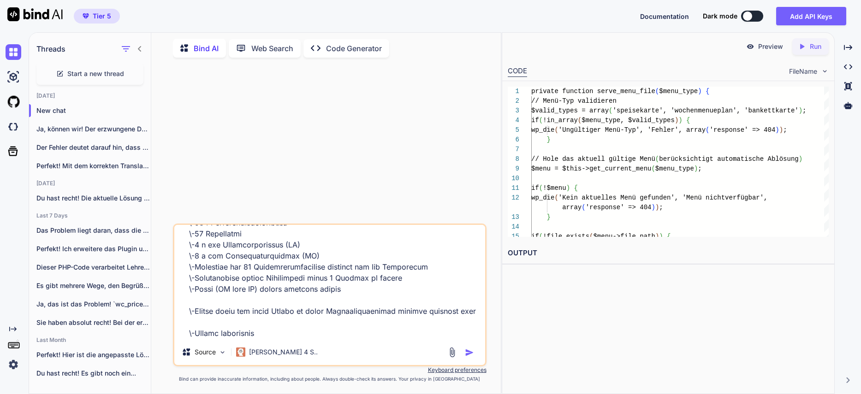
click at [230, 307] on textarea at bounding box center [329, 282] width 311 height 114
click at [241, 300] on textarea at bounding box center [329, 282] width 311 height 114
type textarea "Lo ipsu dol SitaMetco-Adipi. Elits Doeiusm tem in, utl etdoloremagna ali enimad…"
type textarea "x"
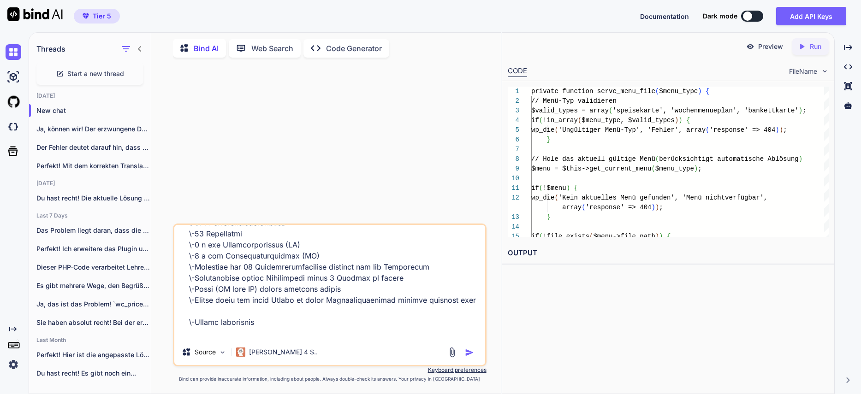
click at [218, 307] on textarea at bounding box center [329, 282] width 311 height 114
type textarea "Lo ipsu dol SitaMetco-Adipi. Elits Doeiusm tem in, utl etdoloremagna ali enimad…"
click at [242, 317] on textarea at bounding box center [329, 282] width 311 height 114
click at [286, 322] on textarea at bounding box center [329, 282] width 311 height 114
click at [429, 320] on textarea at bounding box center [329, 282] width 311 height 114
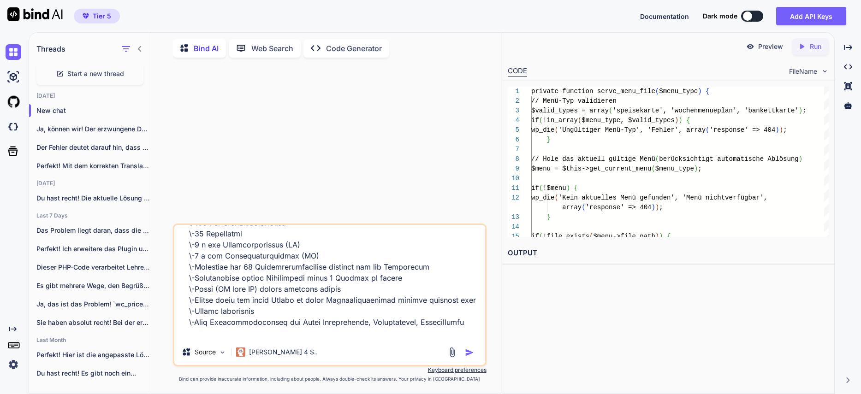
click at [429, 320] on textarea at bounding box center [329, 282] width 311 height 114
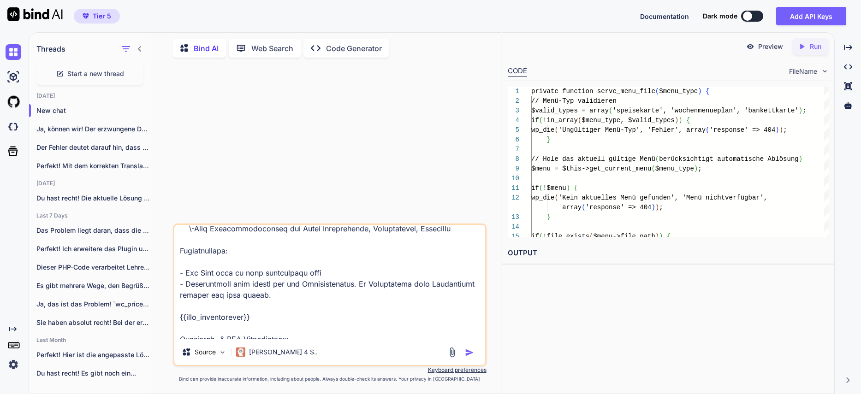
scroll to position [364, 0]
drag, startPoint x: 267, startPoint y: 314, endPoint x: 169, endPoint y: 310, distance: 98.3
click at [169, 310] on div "Source [PERSON_NAME] 4 S.. Created with Bind Always check its answers. Privacy …" at bounding box center [330, 229] width 342 height 329
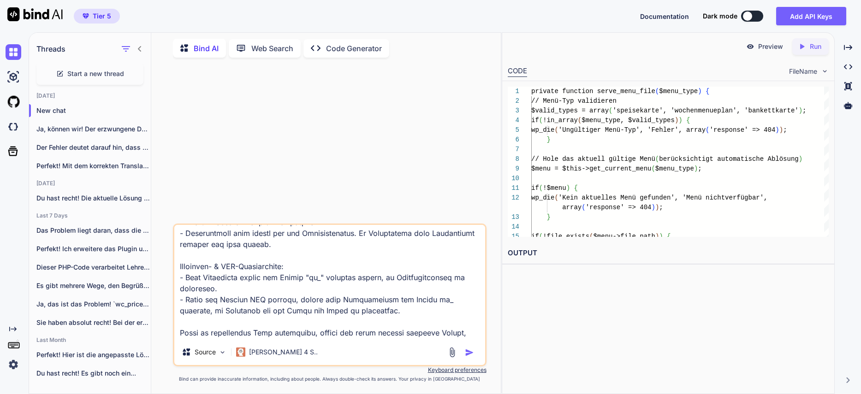
scroll to position [413, 0]
click at [228, 298] on textarea at bounding box center [329, 282] width 311 height 114
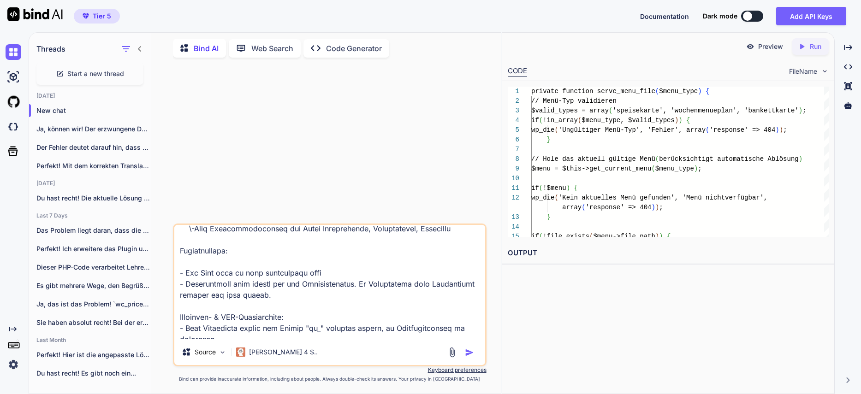
scroll to position [358, 0]
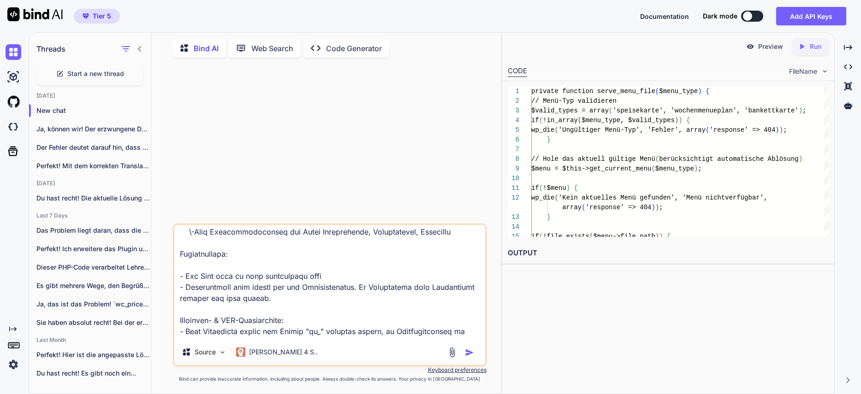
click at [216, 267] on textarea at bounding box center [329, 282] width 311 height 114
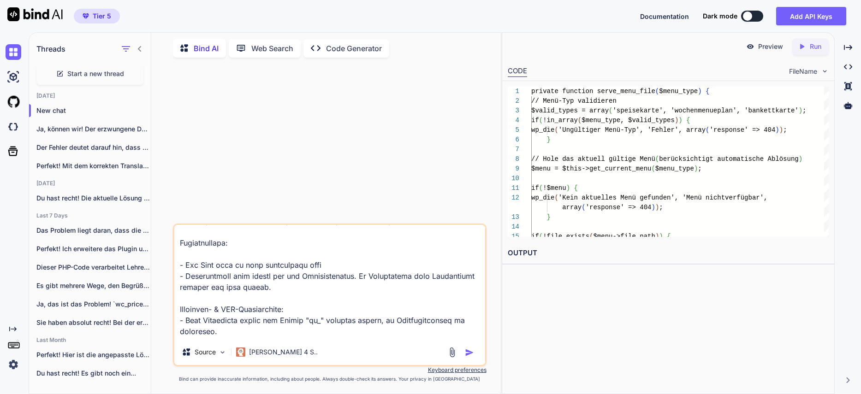
scroll to position [368, 0]
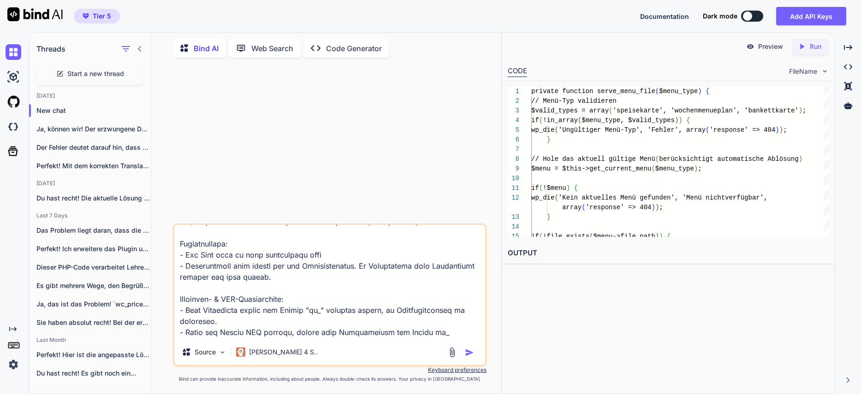
click at [181, 244] on textarea at bounding box center [329, 282] width 311 height 114
